Goal: Contribute content: Add original content to the website for others to see

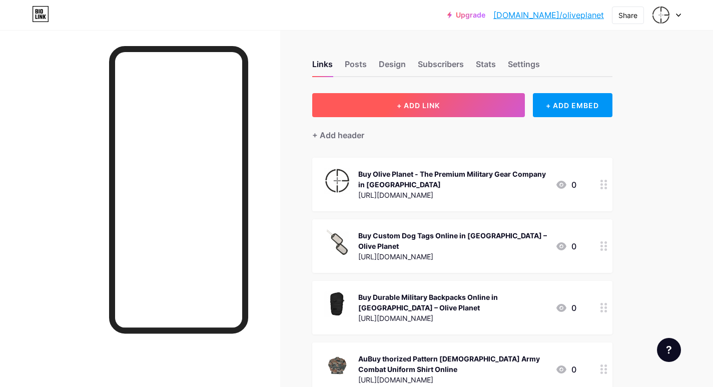
click at [415, 105] on span "+ ADD LINK" at bounding box center [418, 105] width 43 height 9
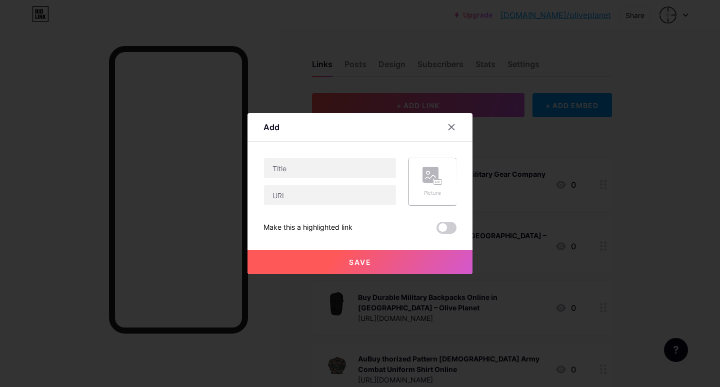
click at [429, 191] on div "Picture" at bounding box center [433, 193] width 20 height 8
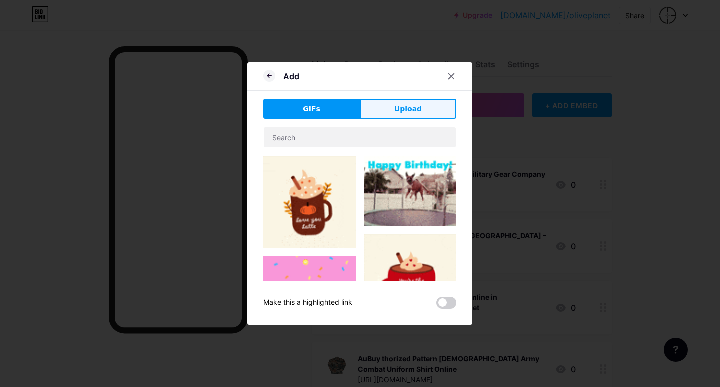
click at [411, 110] on span "Upload" at bounding box center [409, 109] width 28 height 11
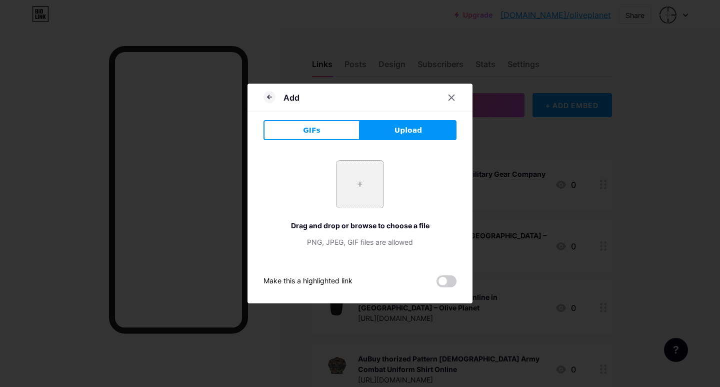
click at [353, 182] on input "file" at bounding box center [360, 184] width 47 height 47
click at [365, 187] on input "file" at bounding box center [360, 184] width 47 height 47
type input "C:\fakepath\8x5-molle-utility-pouch-olive-green_1280x.jpg"
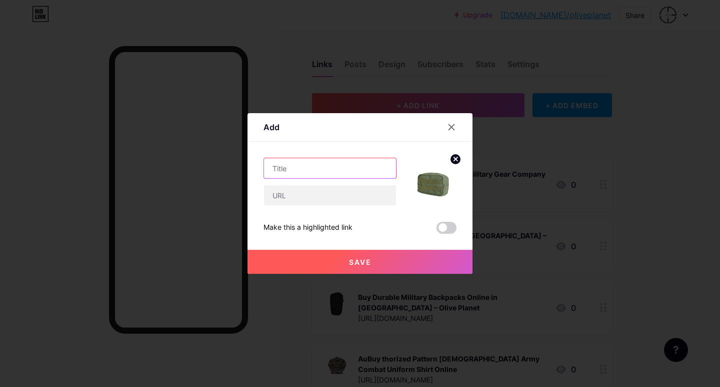
click at [319, 174] on input "text" at bounding box center [330, 168] width 132 height 20
paste input "Shop Premium 8x5 Molle Utility Pouch for Military Gear Online"
type input "Shop Premium 8x5 Molle Utility Pouch for Military Gear Online"
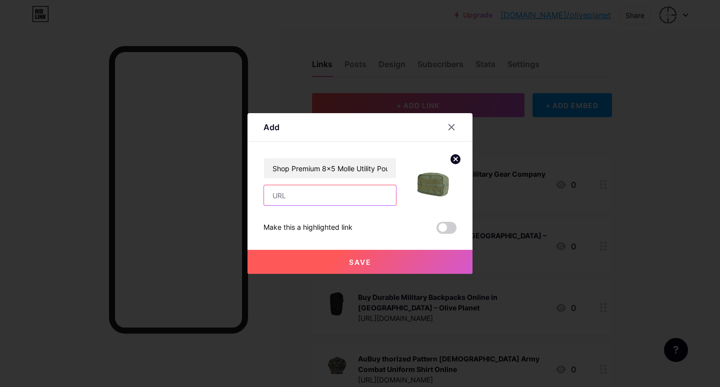
click at [310, 202] on input "text" at bounding box center [330, 195] width 132 height 20
paste input "Premium quality 8x5 MOLLE Utility Pouch with a Stylish and functional design Id…"
type input "Premium quality 8x5 MOLLE Utility Pouch with a Stylish and functional design Id…"
paste input "[URL][DOMAIN_NAME]"
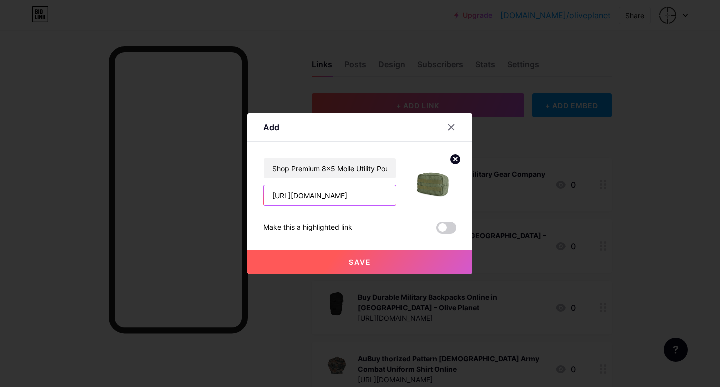
type input "[URL][DOMAIN_NAME]"
click at [362, 266] on button "Save" at bounding box center [360, 262] width 225 height 24
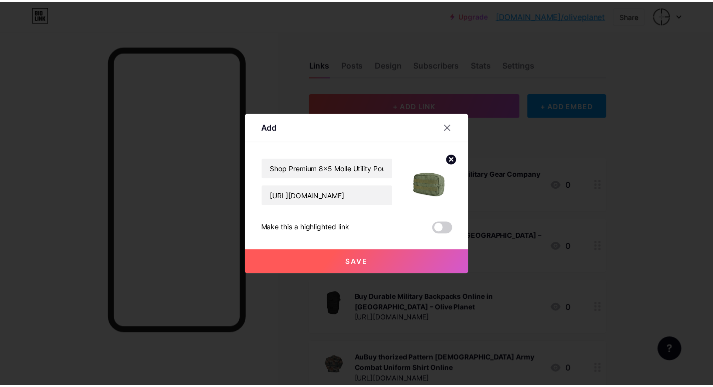
scroll to position [0, 0]
